Goal: Transaction & Acquisition: Obtain resource

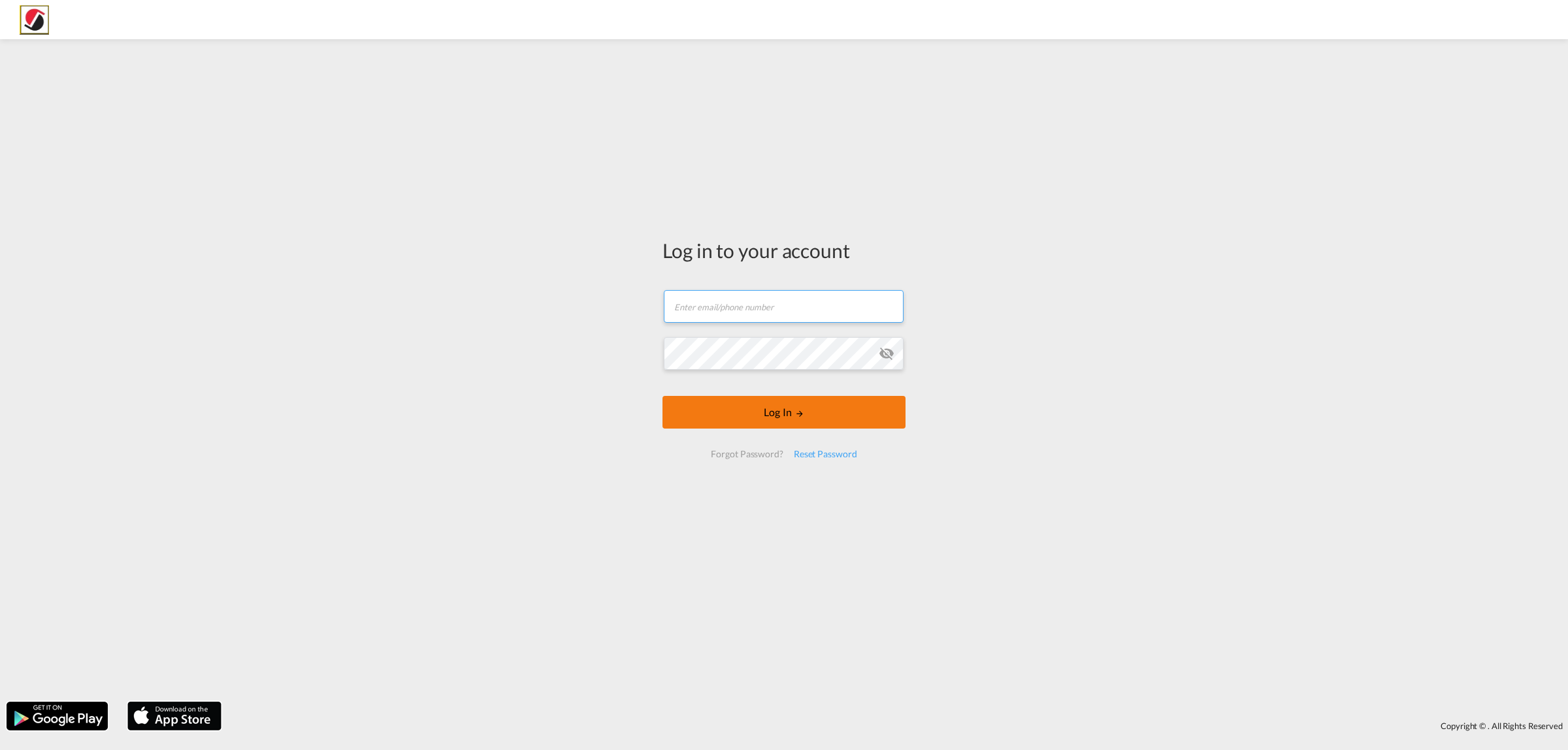
type input "[PERSON_NAME][EMAIL_ADDRESS][PERSON_NAME][DOMAIN_NAME]"
click at [789, 415] on button "Log In" at bounding box center [784, 412] width 243 height 32
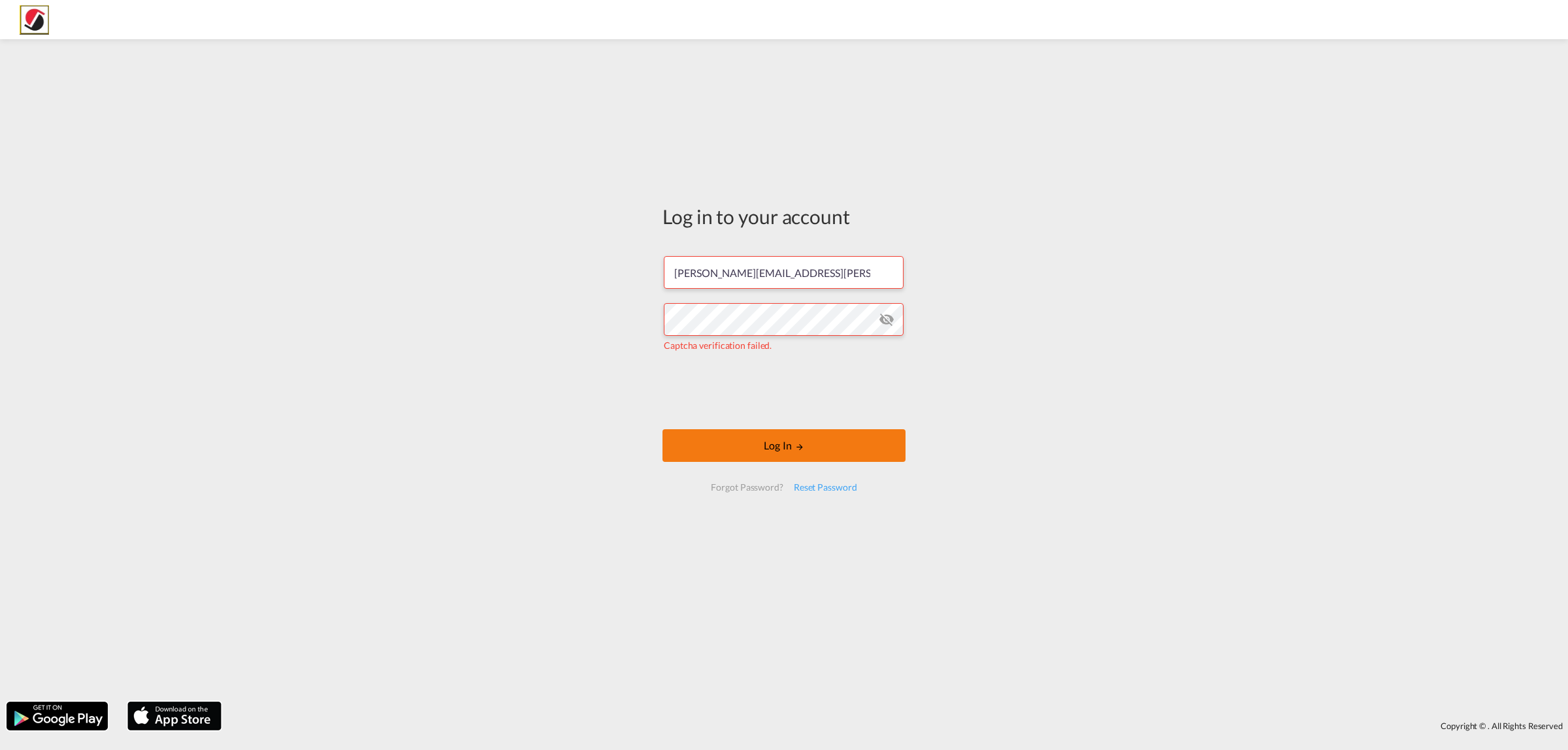
click at [770, 436] on button "Log In" at bounding box center [784, 445] width 243 height 32
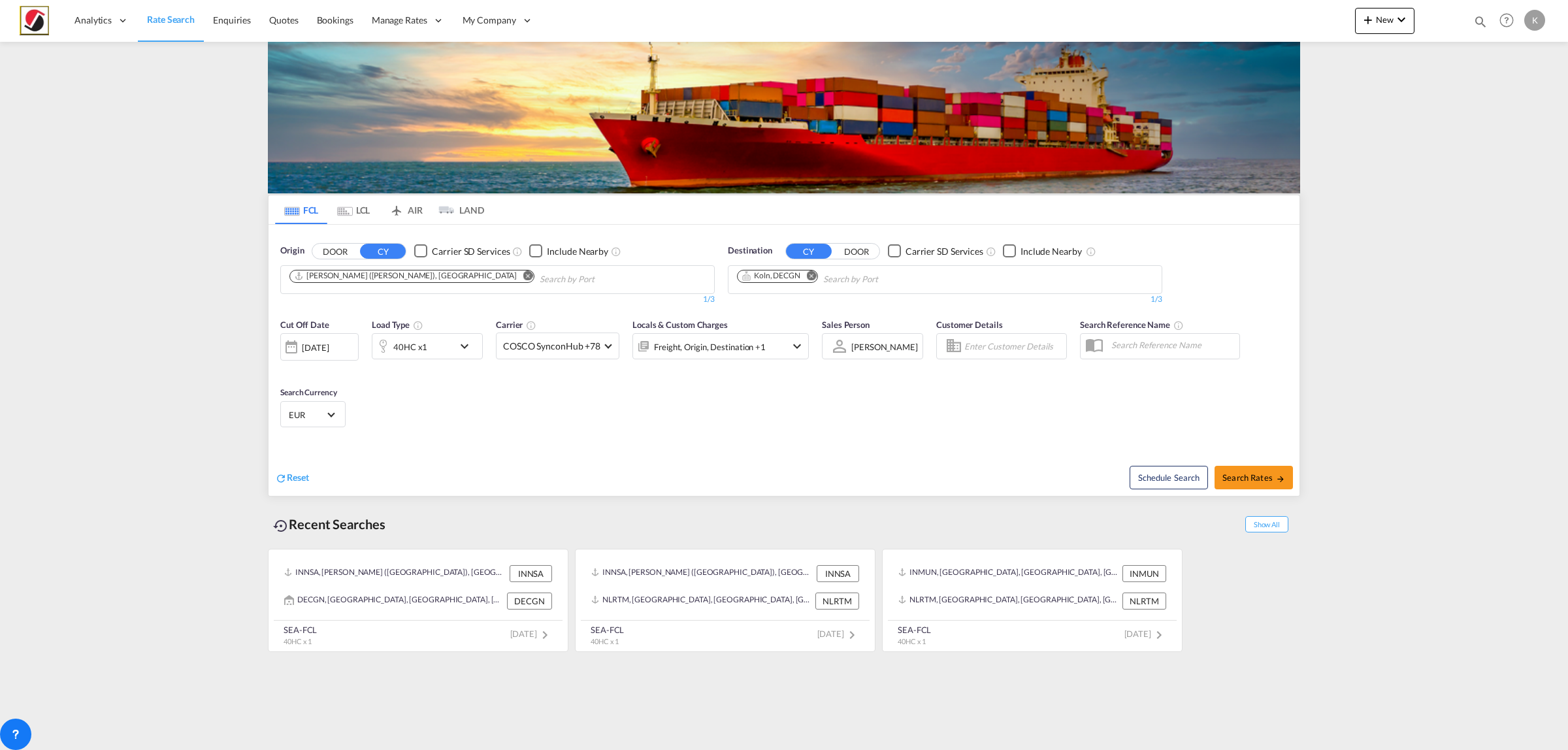
click at [522, 280] on md-icon "Remove" at bounding box center [527, 275] width 10 height 10
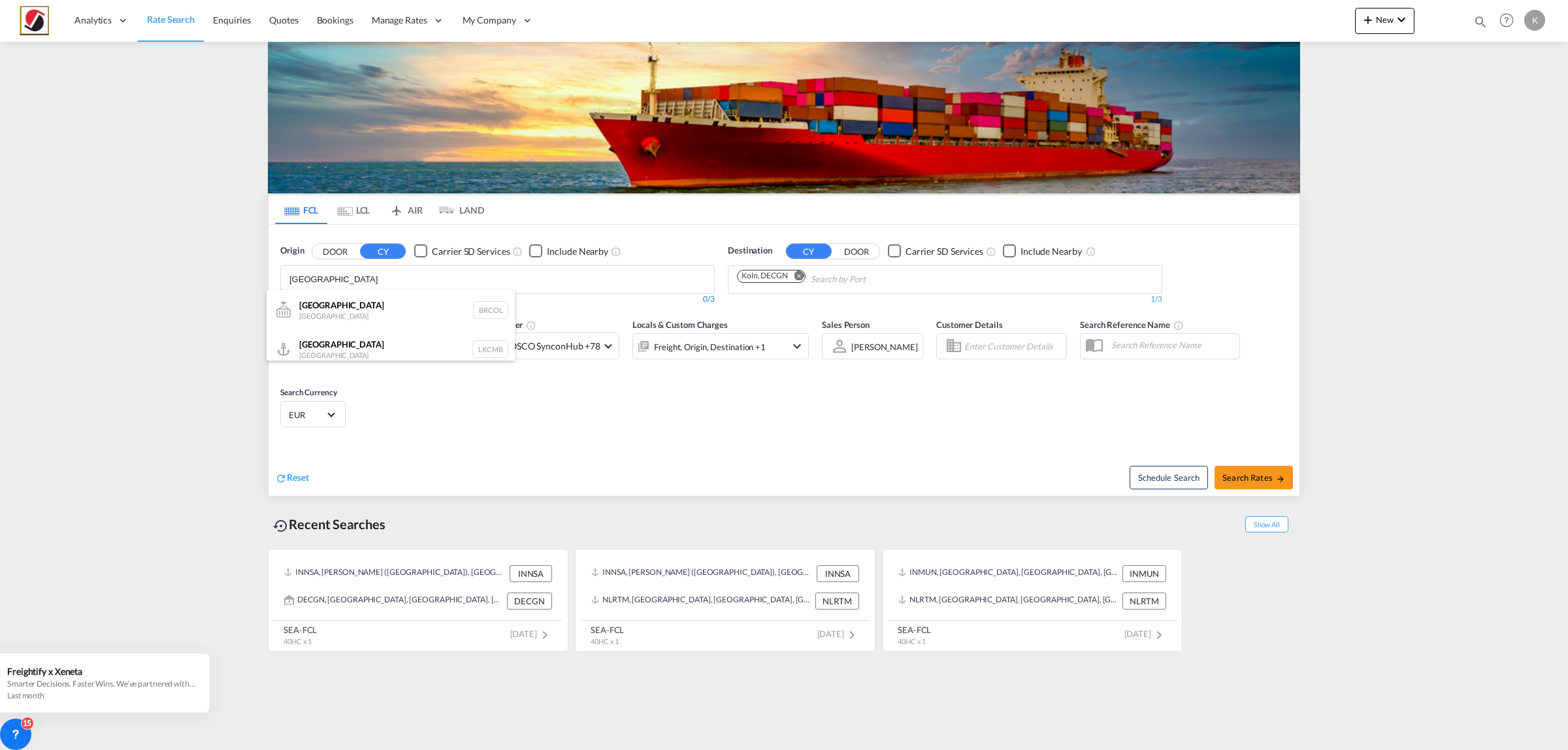
type input "[GEOGRAPHIC_DATA]"
click at [400, 341] on div "Colombo [GEOGRAPHIC_DATA] LKCMB" at bounding box center [390, 348] width 248 height 39
click at [811, 276] on md-icon "Remove" at bounding box center [811, 275] width 10 height 10
type input "[PERSON_NAME]"
click at [798, 349] on div "[PERSON_NAME] dam [GEOGRAPHIC_DATA] NLRTM" at bounding box center [838, 368] width 248 height 39
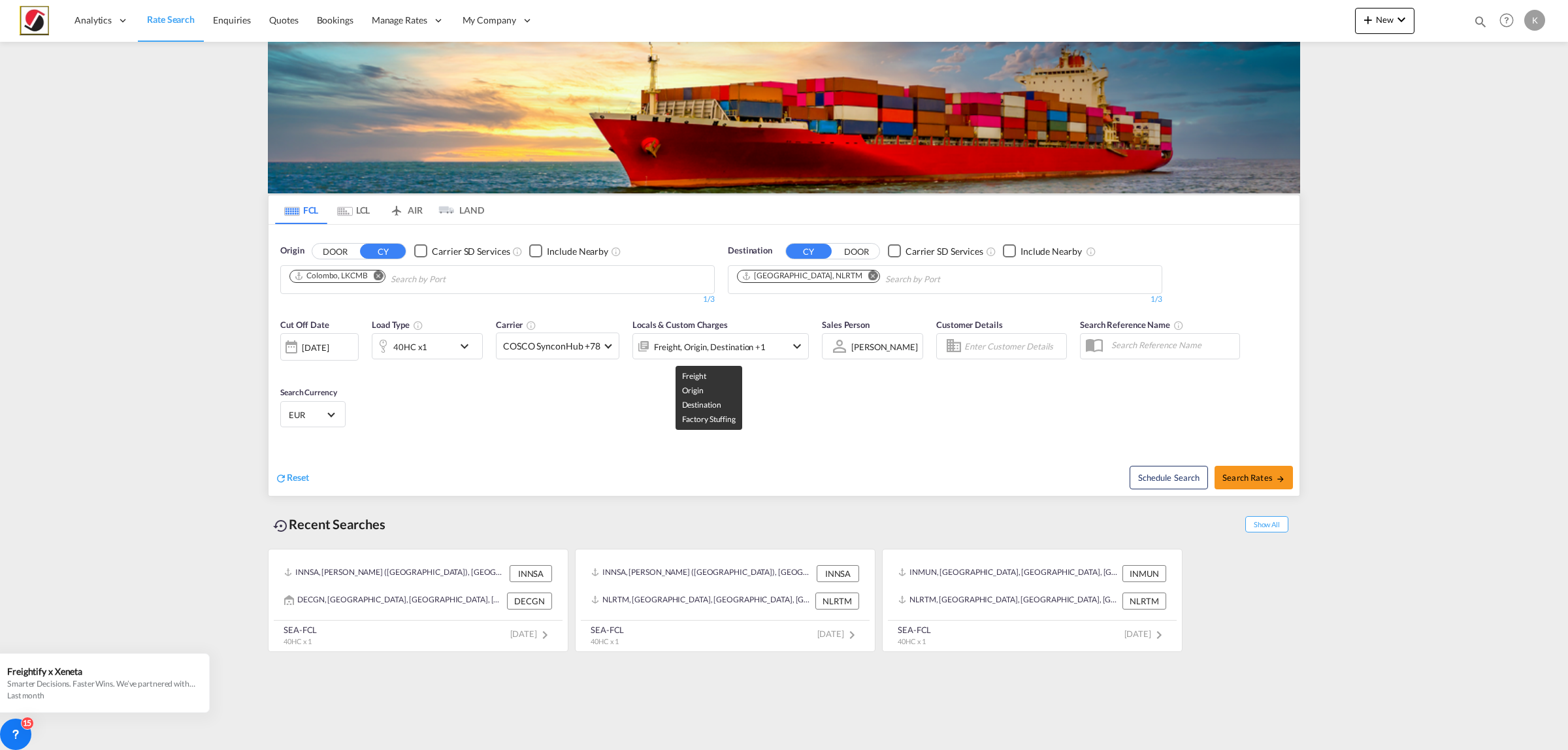
click at [758, 344] on div "Freight, Origin, Destination +1" at bounding box center [710, 347] width 112 height 18
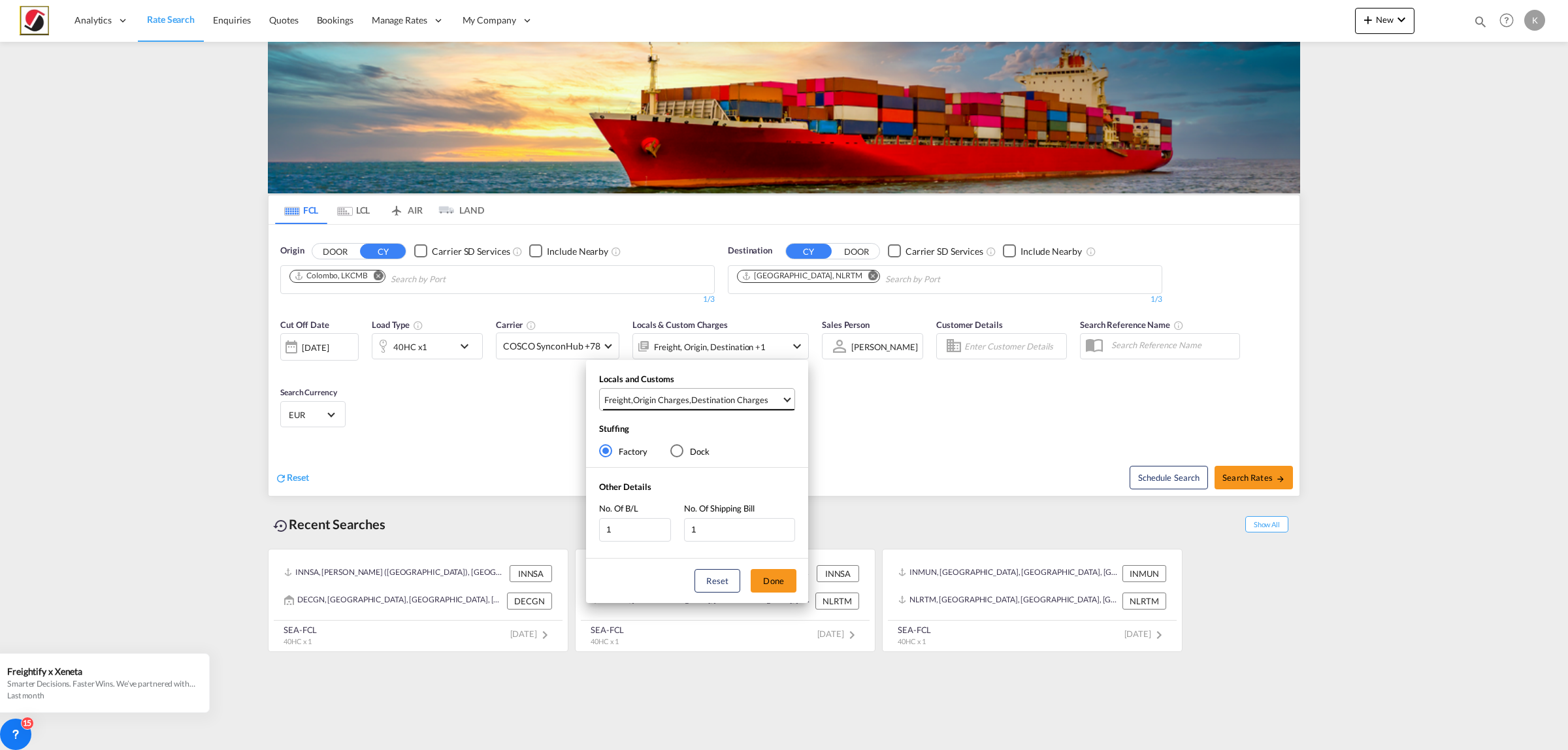
click at [678, 406] on md-select-value "Freight , Origin Charges , Destination Charges" at bounding box center [699, 399] width 191 height 21
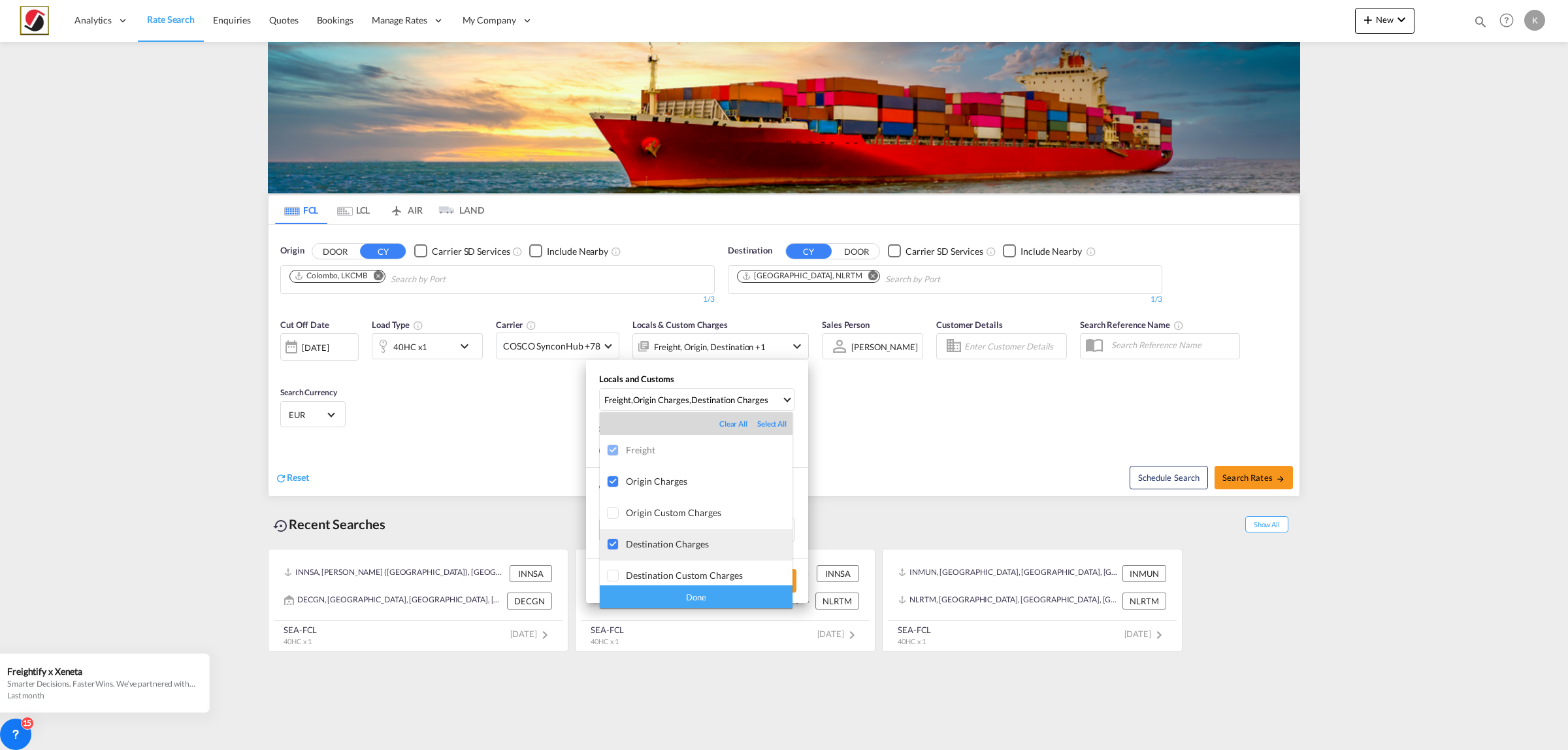
click at [639, 547] on div "Destination Charges" at bounding box center [709, 544] width 167 height 11
click at [641, 481] on div "Origin Charges" at bounding box center [709, 481] width 167 height 11
click at [698, 589] on div "Done" at bounding box center [696, 597] width 193 height 23
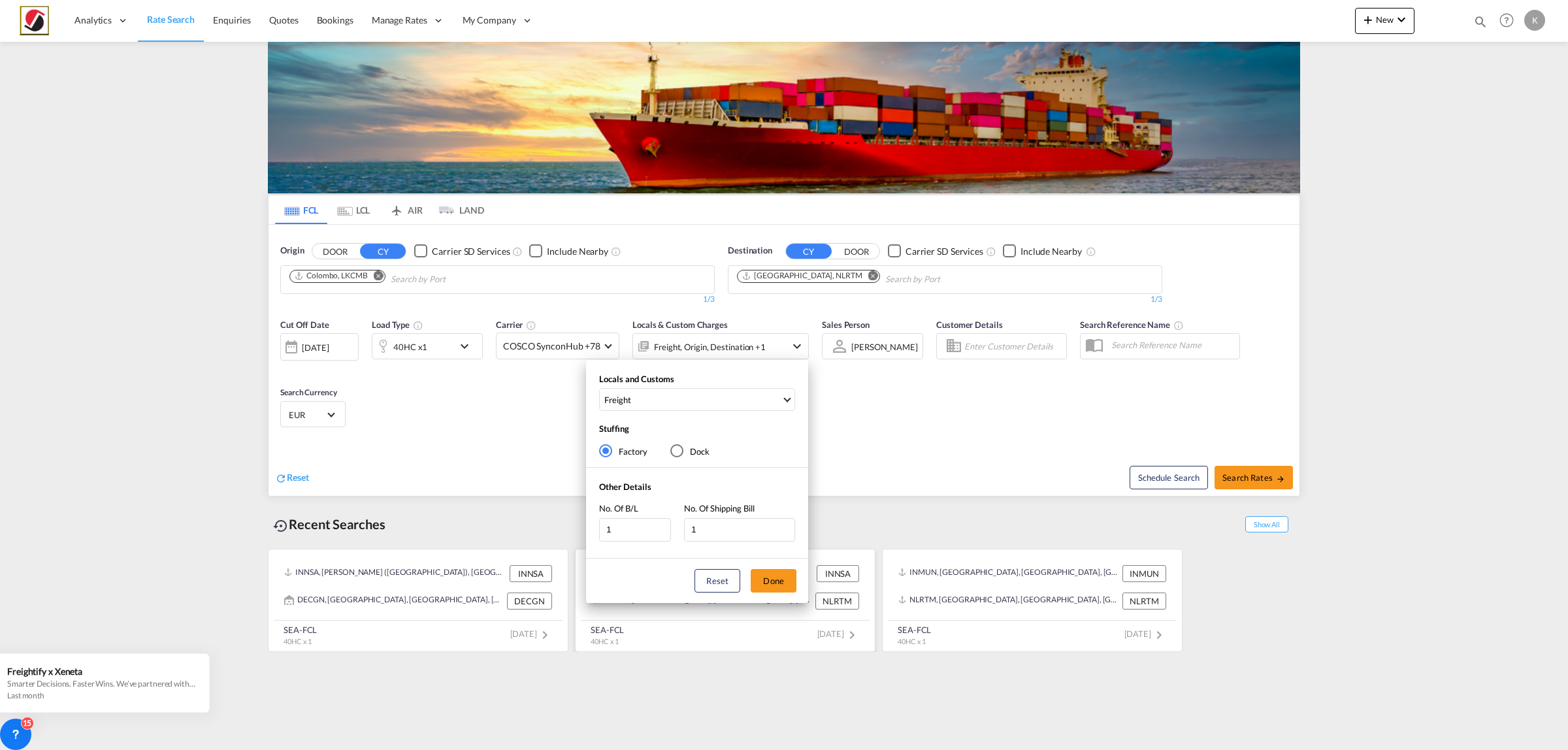
click at [779, 579] on button "Done" at bounding box center [773, 581] width 46 height 24
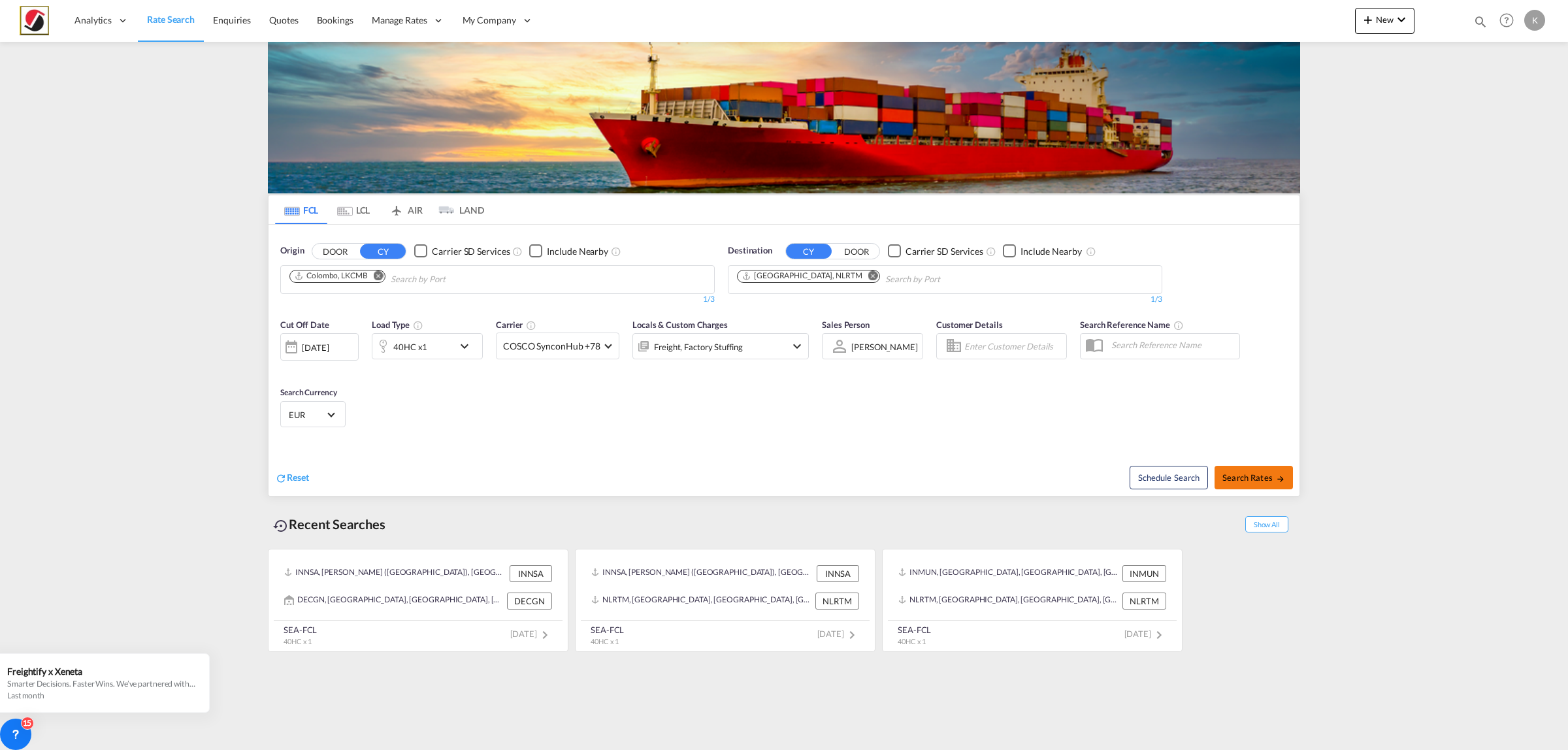
click at [1256, 479] on span "Search Rates" at bounding box center [1254, 477] width 63 height 10
type input "LKCMB to NLRTM / [DATE]"
